Goal: Find contact information: Find contact information

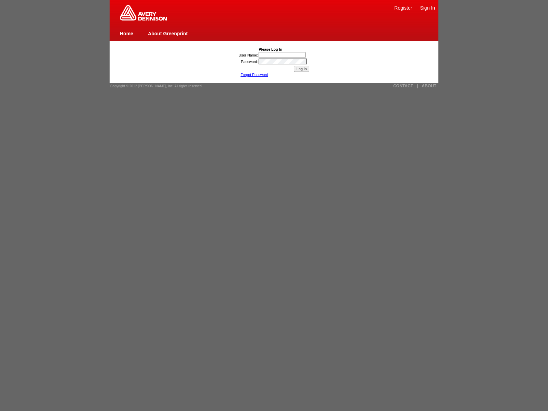
click at [403, 86] on link "CONTACT" at bounding box center [403, 86] width 20 height 5
